Goal: Information Seeking & Learning: Learn about a topic

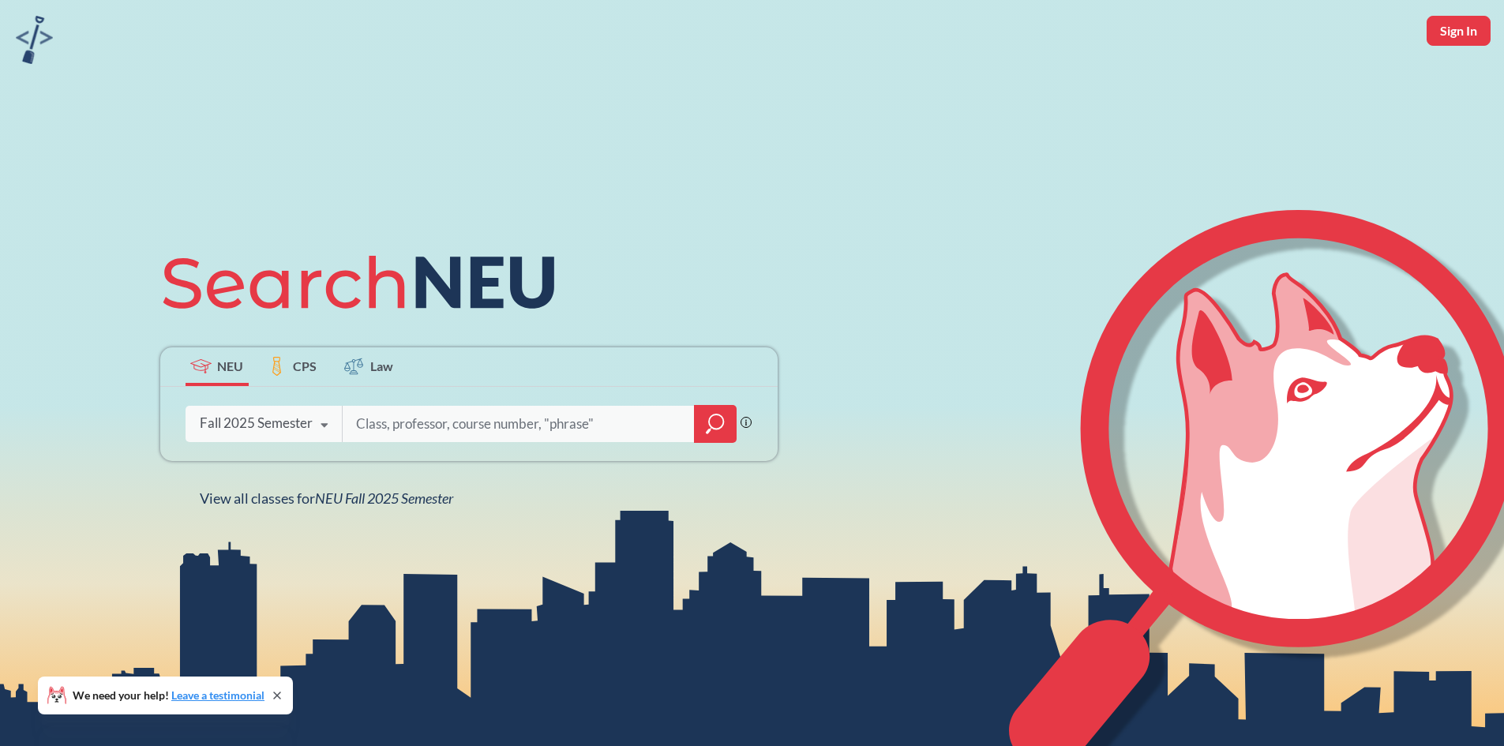
click at [478, 417] on input "search" at bounding box center [519, 423] width 329 height 33
type input ""Intro to Soc"
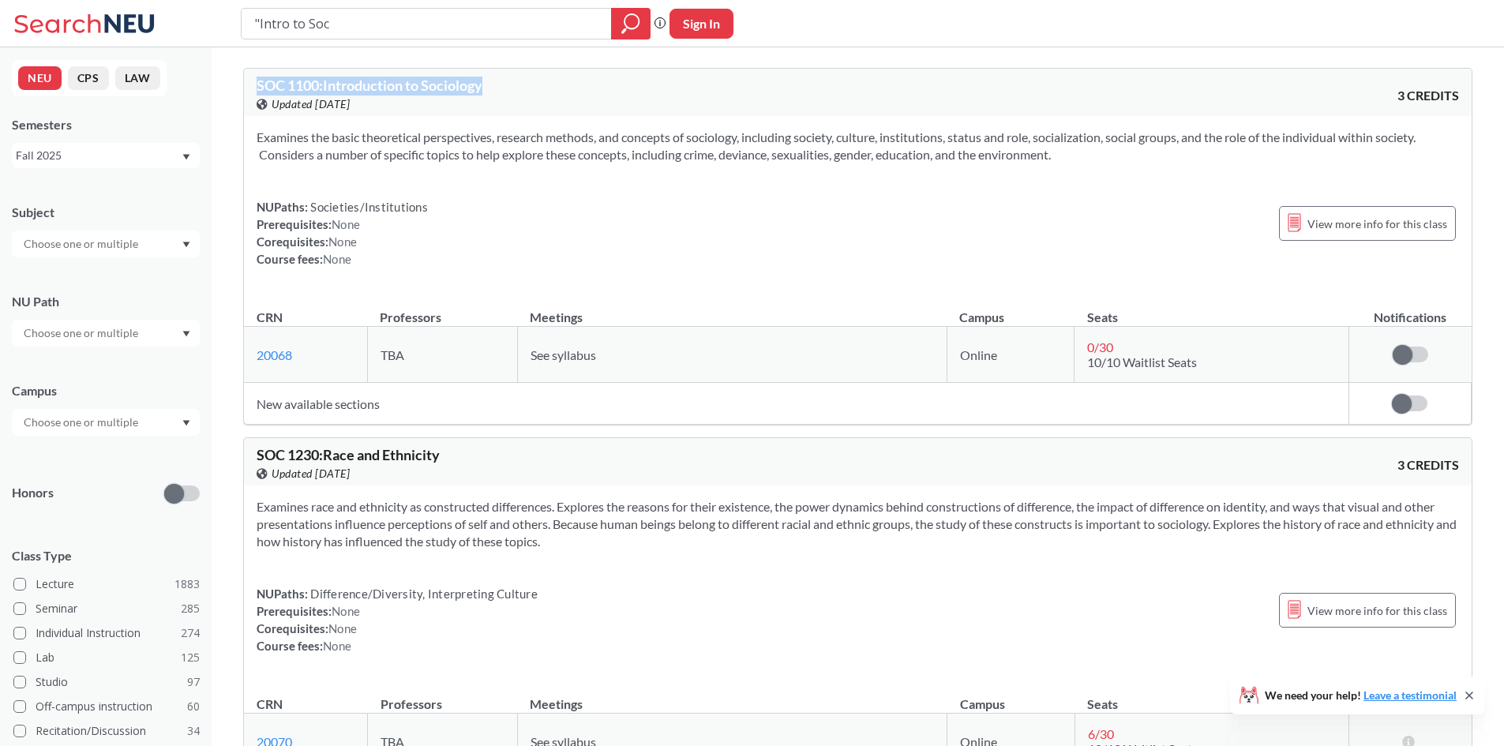
drag, startPoint x: 269, startPoint y: 81, endPoint x: 501, endPoint y: 88, distance: 232.3
click at [501, 88] on div "SOC 1100 : Introduction to Sociology View this course on Banner. Updated [DATE]" at bounding box center [558, 95] width 602 height 35
click at [509, 78] on div "SOC 1100 : Introduction to Sociology View this course on Banner. Updated [DATE]" at bounding box center [558, 95] width 602 height 35
drag, startPoint x: 524, startPoint y: 81, endPoint x: 235, endPoint y: 86, distance: 289.1
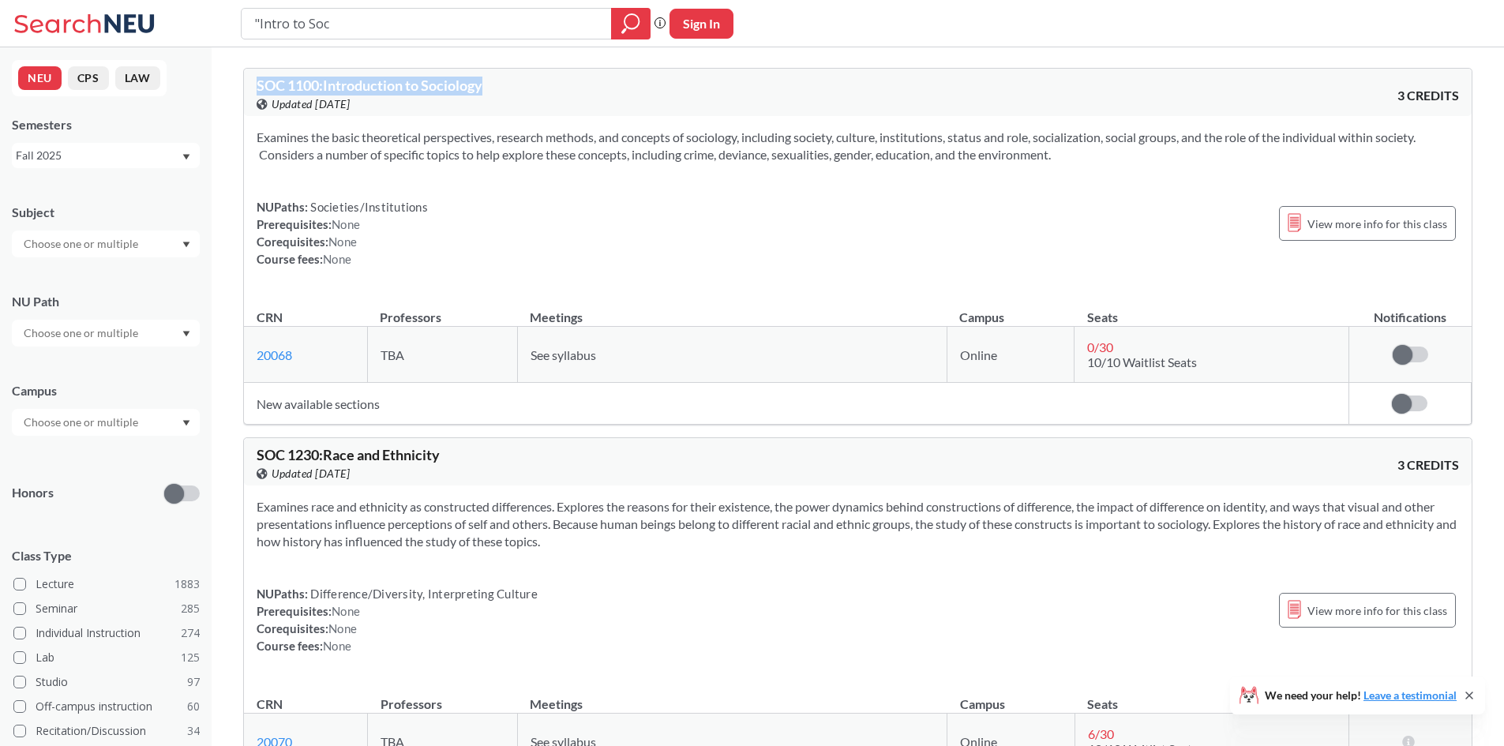
click at [514, 94] on div "SOC 1100 : Introduction to Sociology View this course on Banner. Updated [DATE]" at bounding box center [558, 95] width 602 height 35
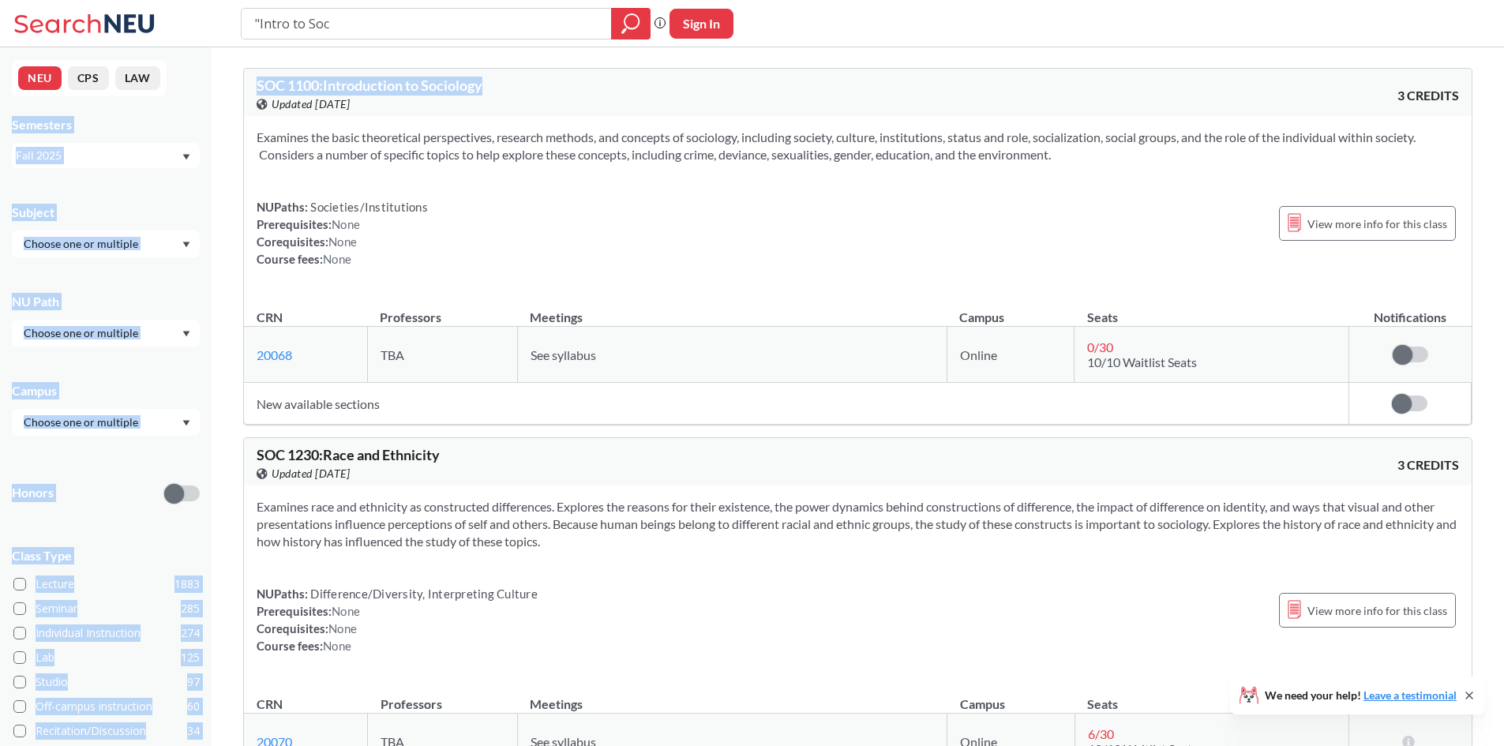
drag, startPoint x: 511, startPoint y: 86, endPoint x: 202, endPoint y: 84, distance: 308.8
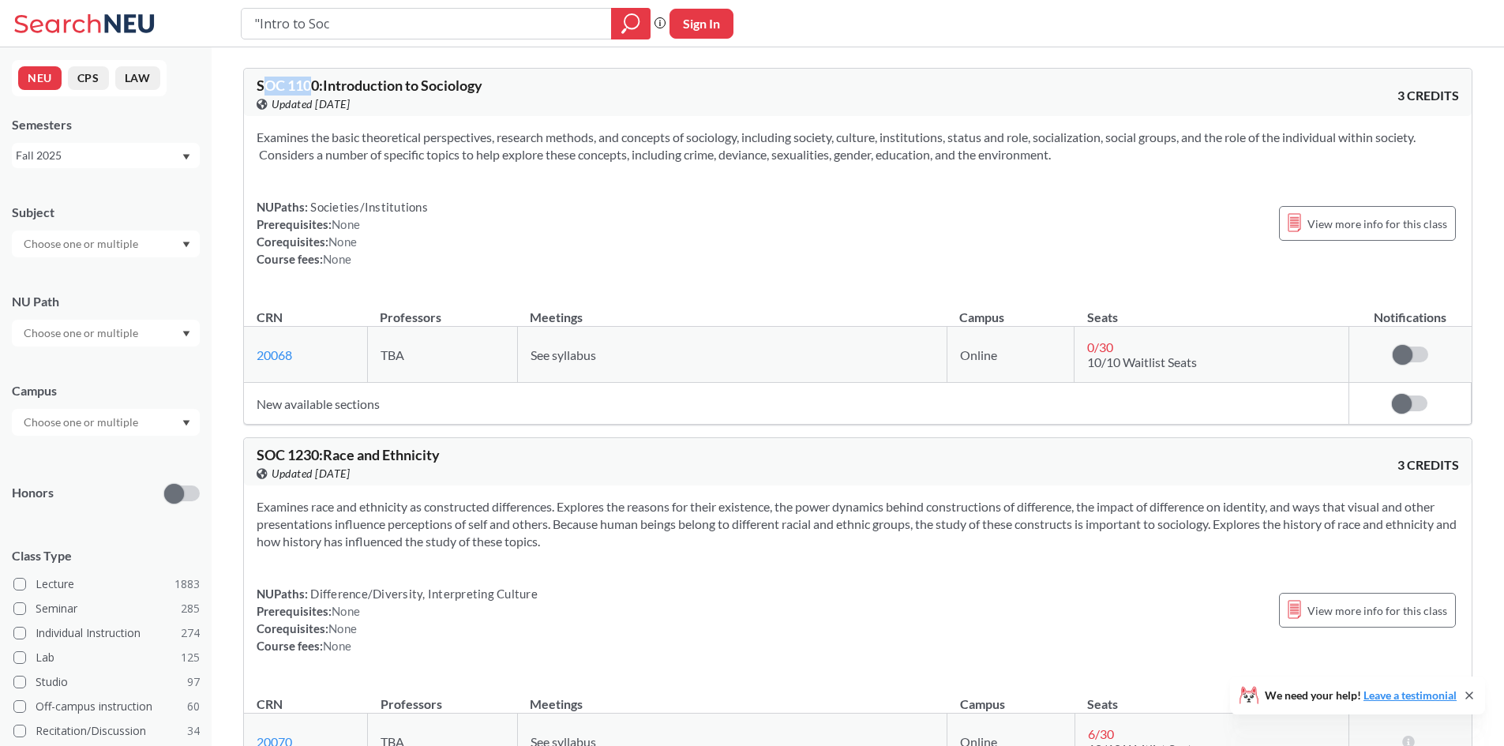
drag, startPoint x: 265, startPoint y: 80, endPoint x: 317, endPoint y: 84, distance: 52.3
click at [317, 84] on span "SOC 1100 : Introduction to Sociology" at bounding box center [370, 85] width 226 height 17
drag, startPoint x: 258, startPoint y: 85, endPoint x: 319, endPoint y: 87, distance: 60.8
click at [319, 87] on div "SOC 1100 : Introduction to Sociology View this course on Banner. Updated [DATE]…" at bounding box center [858, 92] width 1228 height 47
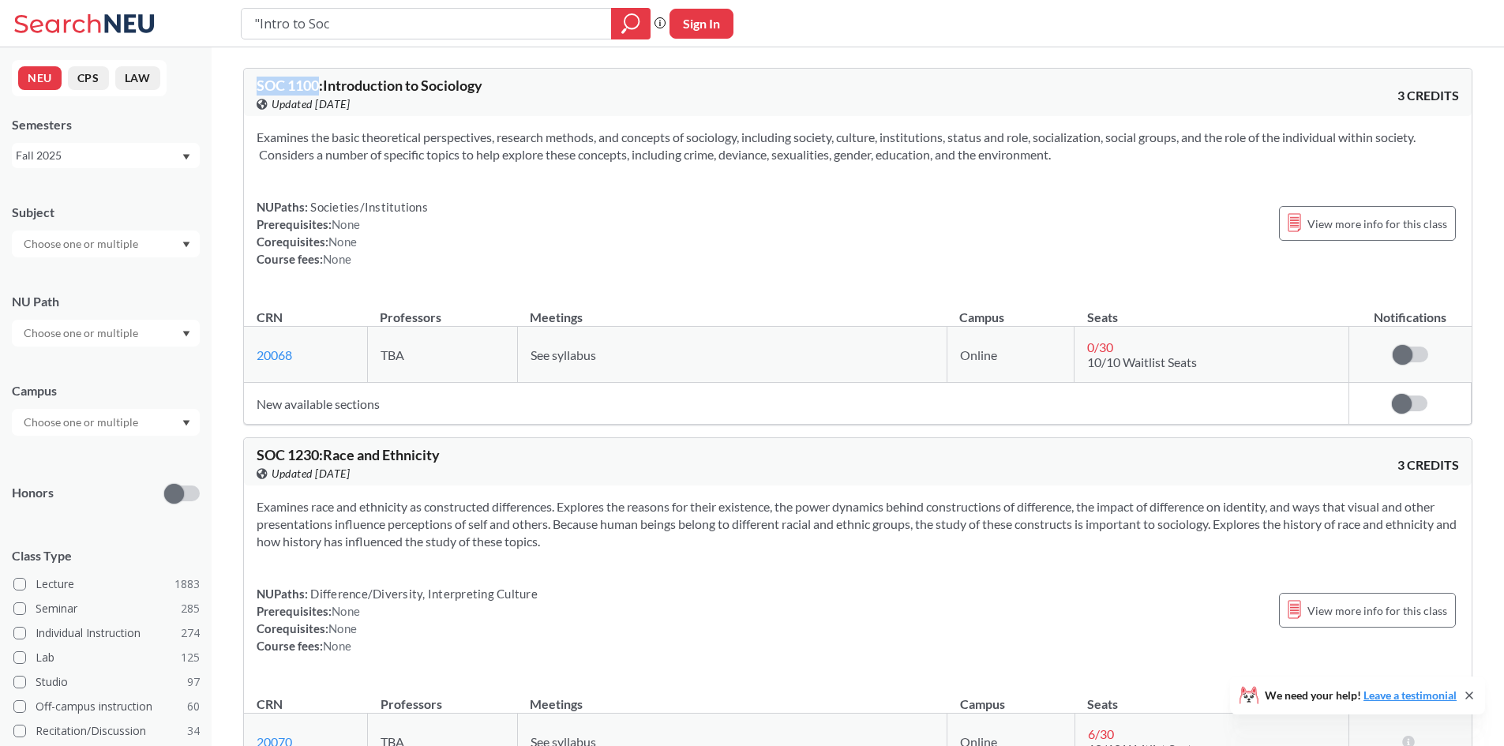
copy span "SOC 1100"
drag, startPoint x: 370, startPoint y: 24, endPoint x: 220, endPoint y: 3, distance: 150.7
click at [220, 3] on div ""Intro to Soc Phrase search guarantees the exact search appears in the results.…" at bounding box center [752, 23] width 1504 height 47
paste input "CLTR 1700"
type input "CLTR 1700"
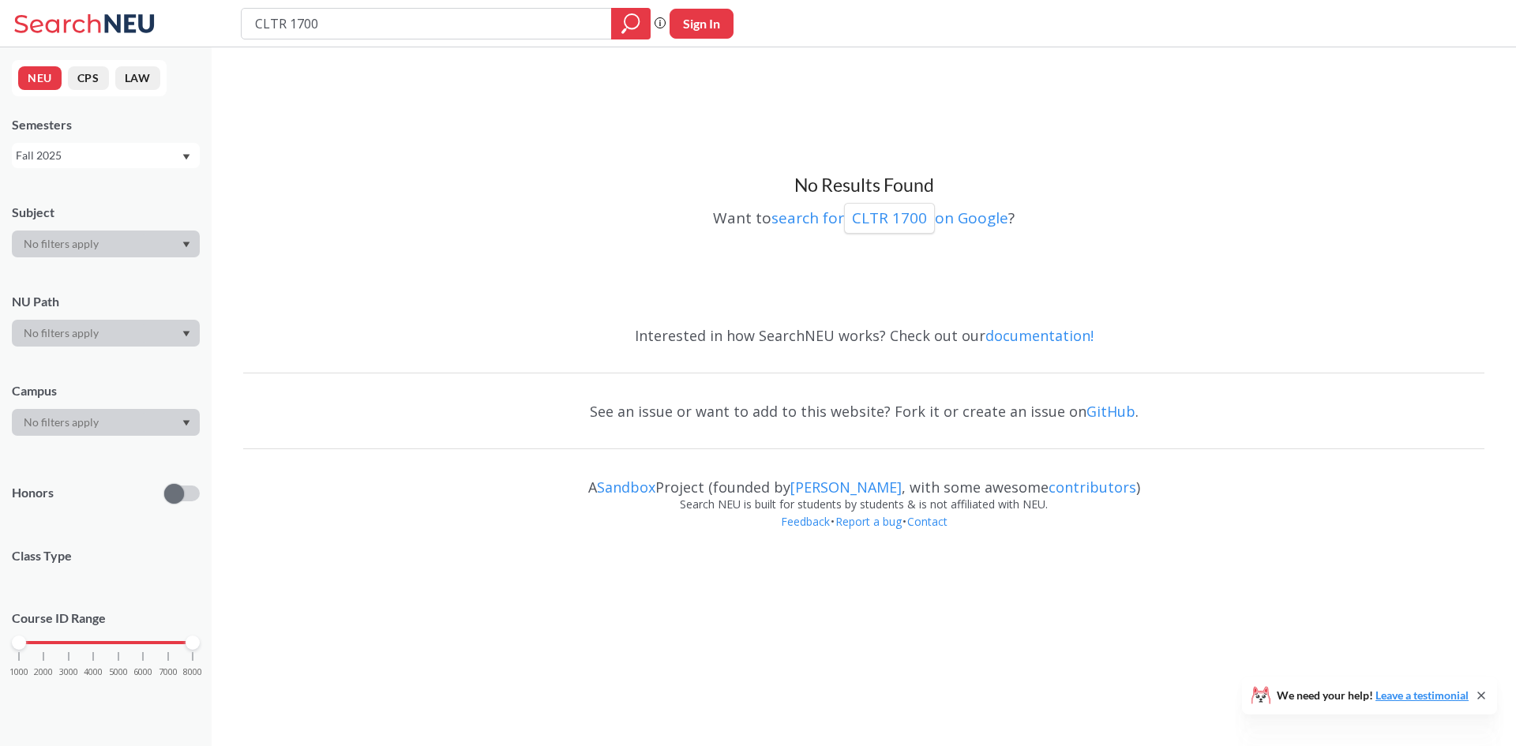
drag, startPoint x: 451, startPoint y: 17, endPoint x: 64, endPoint y: 5, distance: 387.2
click at [63, 6] on div "CLTR 1700 Phrase search guarantees the exact search appears in the results. Ex.…" at bounding box center [758, 23] width 1516 height 47
type input "Japanese Pop Culture"
